Goal: Find specific page/section: Find specific page/section

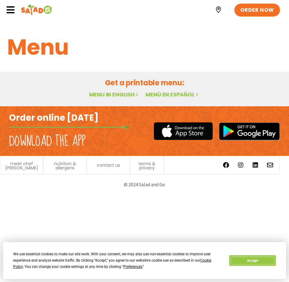
drag, startPoint x: 255, startPoint y: 259, endPoint x: 251, endPoint y: 259, distance: 4.2
click at [255, 259] on button "Accept" at bounding box center [252, 260] width 46 height 11
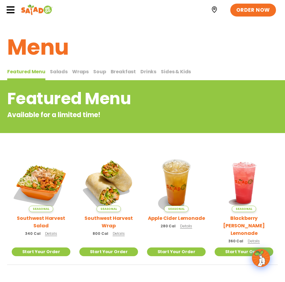
click at [80, 71] on span "Wraps" at bounding box center [80, 71] width 17 height 7
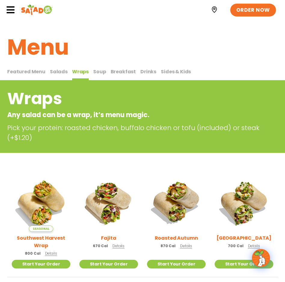
click at [61, 71] on span "Salads" at bounding box center [59, 71] width 18 height 7
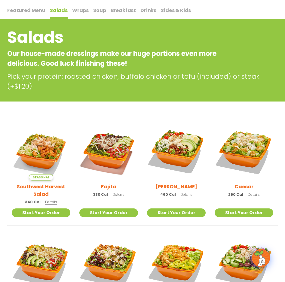
scroll to position [30, 0]
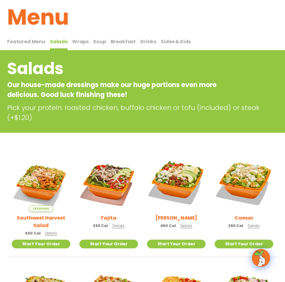
click at [98, 40] on span "Soup" at bounding box center [99, 41] width 13 height 7
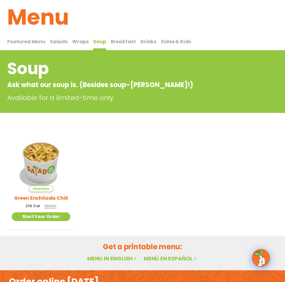
click at [125, 44] on span "Breakfast" at bounding box center [124, 41] width 26 height 7
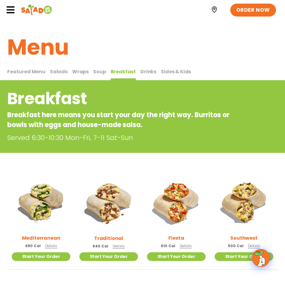
click at [145, 73] on span "Drinks" at bounding box center [148, 71] width 16 height 7
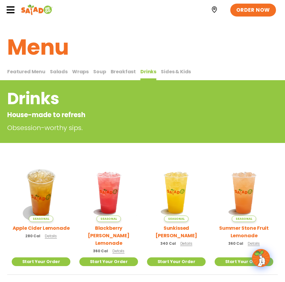
click at [122, 76] on button "Breakfast Breakfast" at bounding box center [124, 74] width 26 height 13
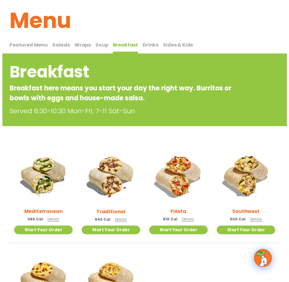
scroll to position [60, 0]
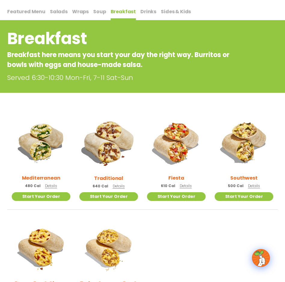
click at [122, 149] on img at bounding box center [108, 142] width 69 height 69
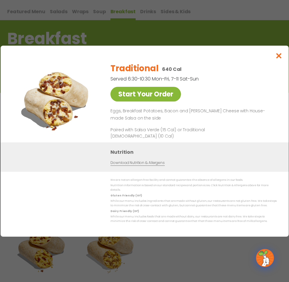
click at [163, 95] on link "Start Your Order" at bounding box center [146, 94] width 71 height 15
click at [280, 57] on icon "Close modal" at bounding box center [279, 56] width 8 height 6
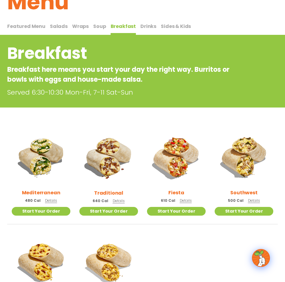
scroll to position [0, 0]
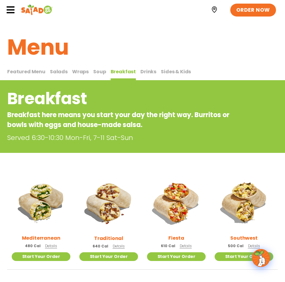
click at [253, 75] on div "Featured Menu Featured Menu Salads Salads Wraps Wraps Soup Soup Breakfast Break…" at bounding box center [142, 73] width 270 height 15
click at [21, 10] on img at bounding box center [37, 10] width 32 height 12
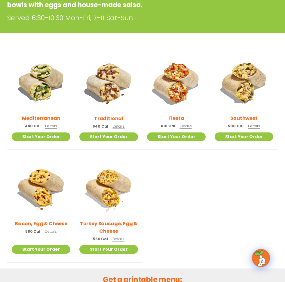
scroll to position [120, 0]
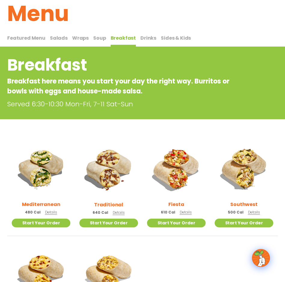
scroll to position [30, 0]
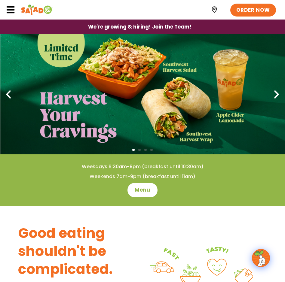
click at [10, 8] on icon at bounding box center [10, 9] width 9 height 9
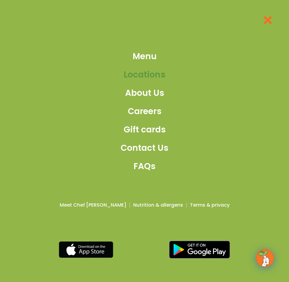
click at [147, 74] on span "Locations" at bounding box center [145, 74] width 42 height 13
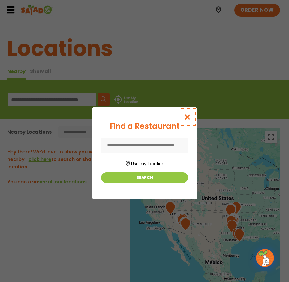
click at [189, 116] on icon "Close modal" at bounding box center [188, 117] width 8 height 6
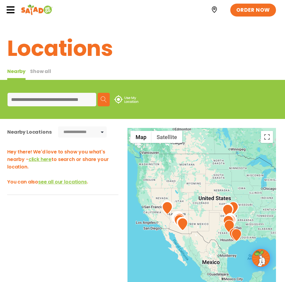
click at [55, 181] on span "see all our locations" at bounding box center [62, 181] width 49 height 7
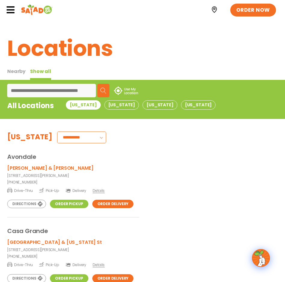
click at [168, 110] on div "Arizona Nevada Oklahoma Texas" at bounding box center [142, 107] width 153 height 15
click at [181, 107] on button "Texas" at bounding box center [198, 104] width 35 height 9
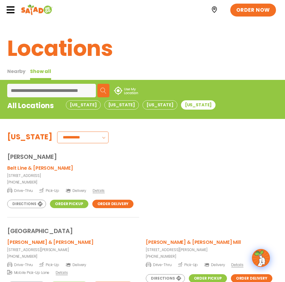
click at [68, 140] on select "**********" at bounding box center [82, 138] width 51 height 12
click at [59, 138] on select "**********" at bounding box center [82, 138] width 51 height 12
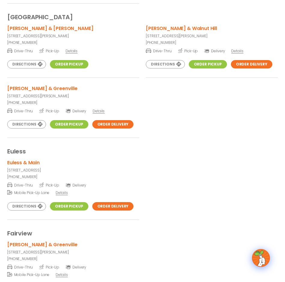
scroll to position [421, 0]
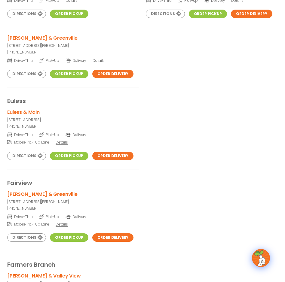
drag, startPoint x: 2, startPoint y: 49, endPoint x: 176, endPoint y: 160, distance: 207.2
drag, startPoint x: 176, startPoint y: 160, endPoint x: 198, endPoint y: 161, distance: 21.9
click at [198, 161] on div "Euless & Main 211 East Euless Boulevard, Euless, TX 76040 (972) 268-7697 Drive-…" at bounding box center [142, 138] width 270 height 61
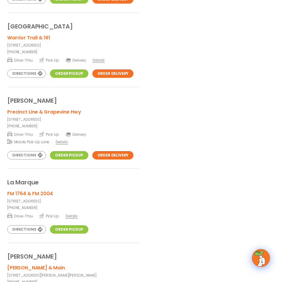
scroll to position [991, 0]
